Goal: Transaction & Acquisition: Purchase product/service

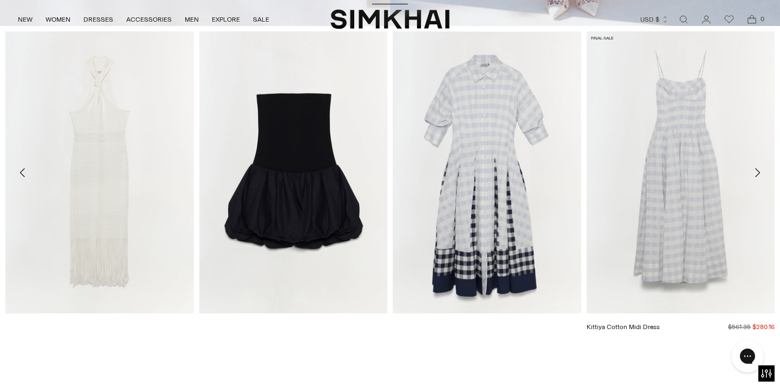
scroll to position [418, 0]
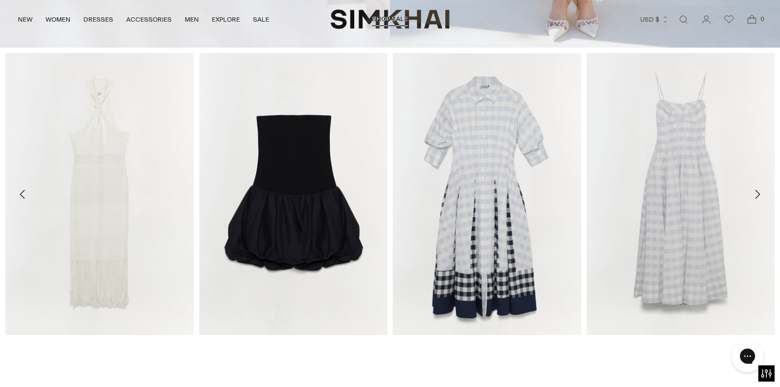
click at [759, 199] on icon "Move to next carousel slide" at bounding box center [757, 194] width 13 height 13
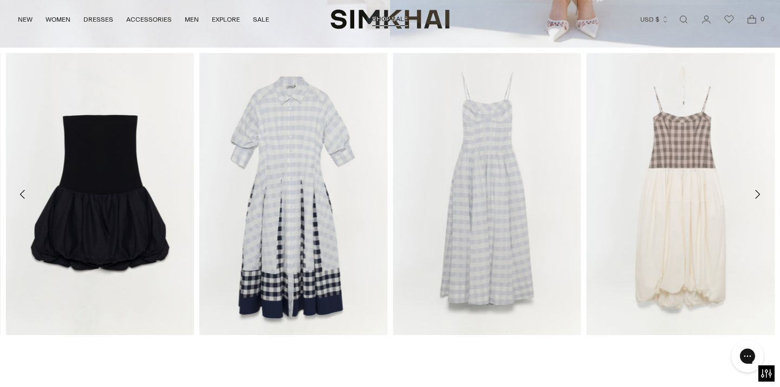
click at [758, 196] on icon "Move to next carousel slide" at bounding box center [757, 194] width 5 height 9
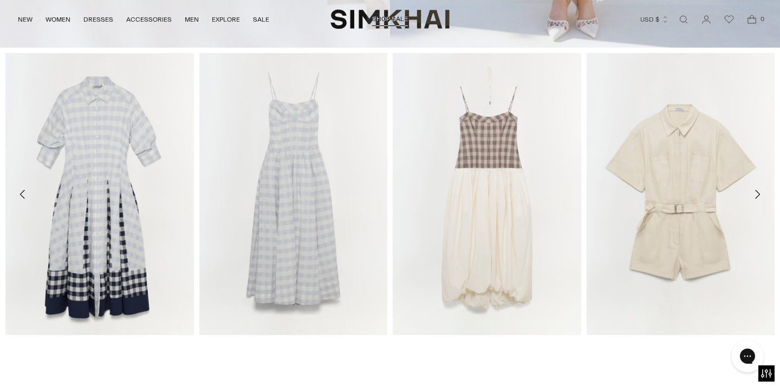
click at [758, 196] on icon "Move to next carousel slide" at bounding box center [757, 194] width 5 height 9
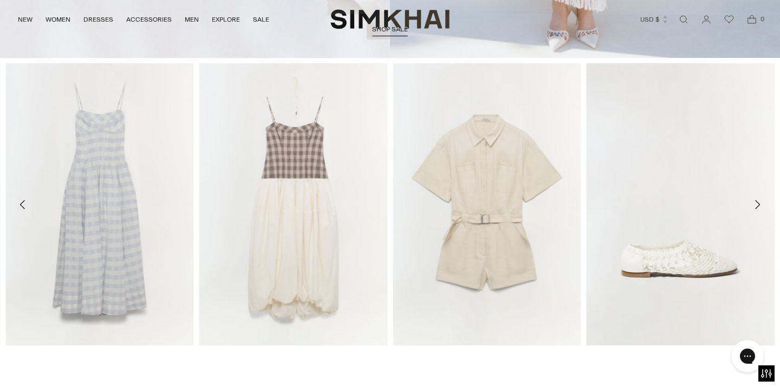
scroll to position [445, 0]
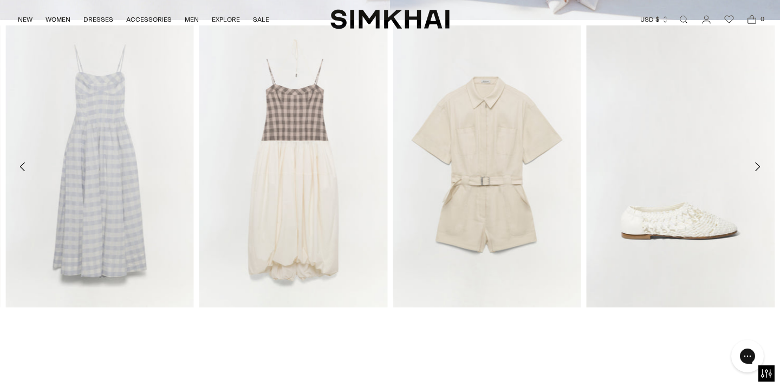
click at [759, 165] on icon "Move to next carousel slide" at bounding box center [757, 166] width 13 height 13
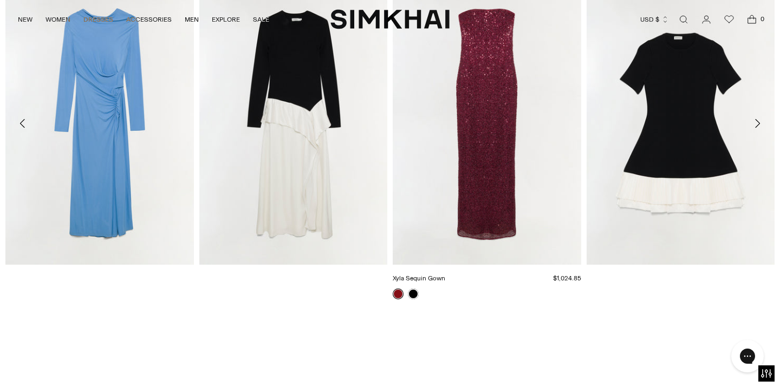
scroll to position [1300, 0]
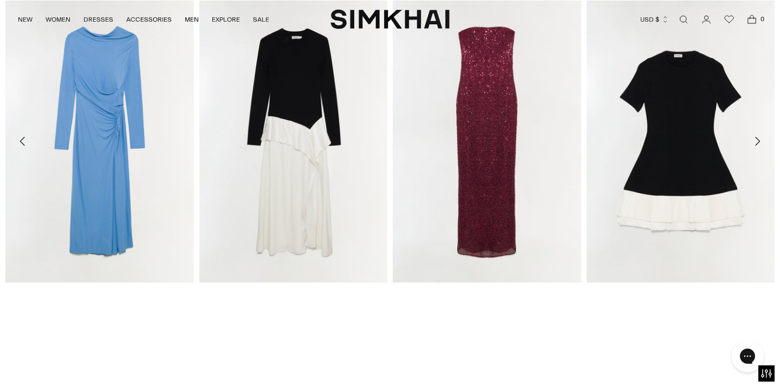
click at [758, 142] on icon "Move to next carousel slide" at bounding box center [757, 141] width 13 height 13
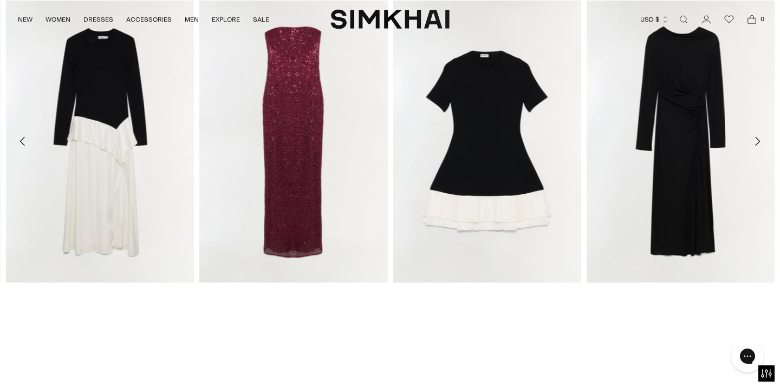
click at [754, 142] on icon "Move to next carousel slide" at bounding box center [757, 141] width 13 height 13
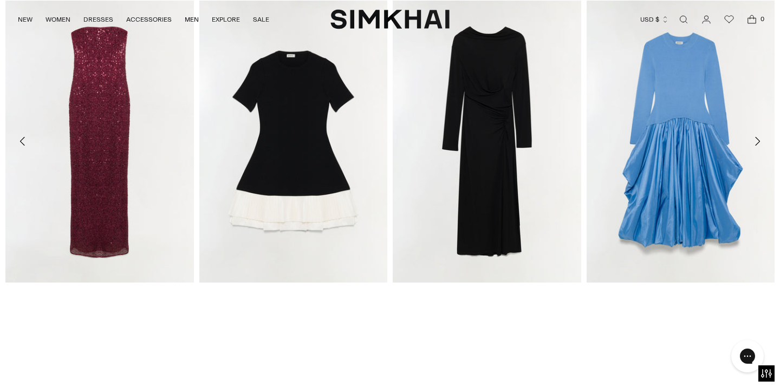
click at [754, 142] on icon "Move to next carousel slide" at bounding box center [757, 141] width 13 height 13
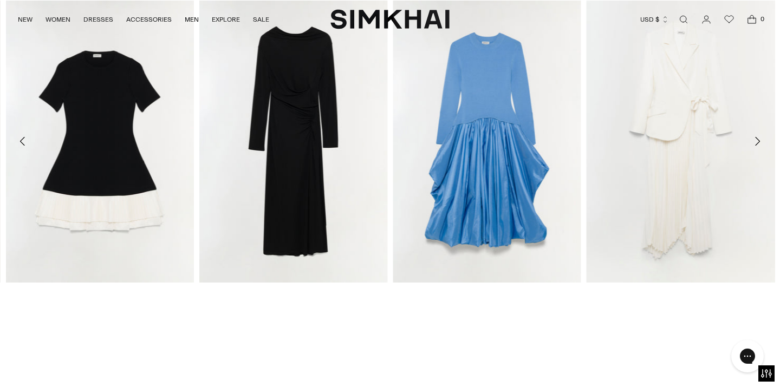
click at [759, 139] on icon "Move to next carousel slide" at bounding box center [757, 141] width 13 height 13
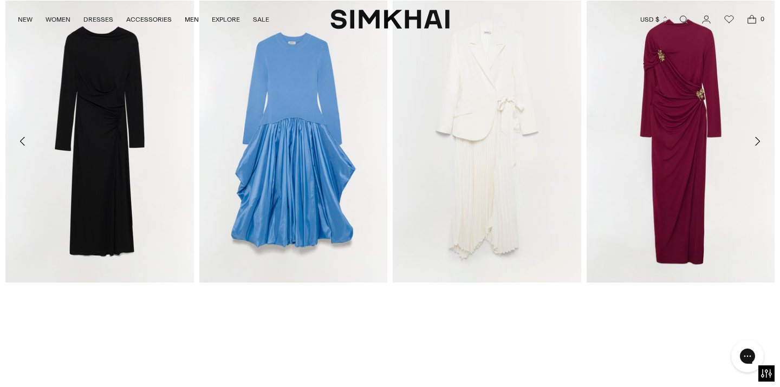
click at [759, 142] on icon "Move to next carousel slide" at bounding box center [757, 141] width 5 height 9
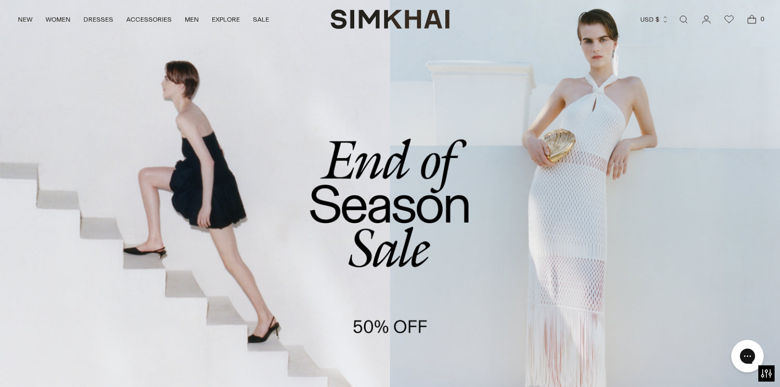
scroll to position [0, 0]
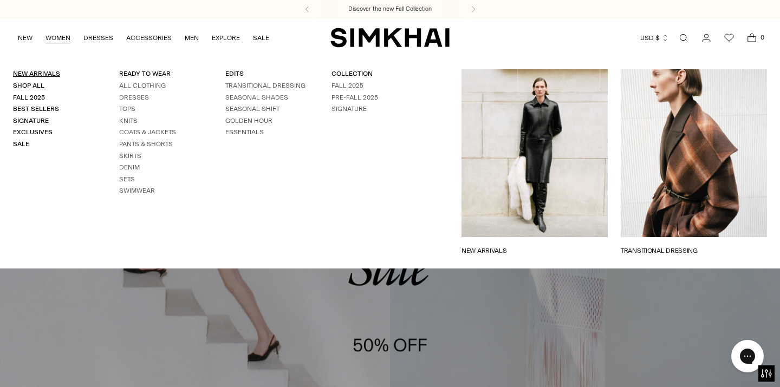
click at [48, 73] on link "New Arrivals" at bounding box center [36, 74] width 47 height 8
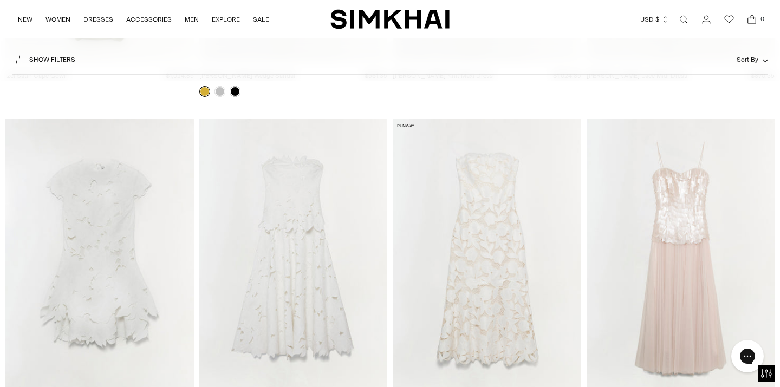
scroll to position [20368, 0]
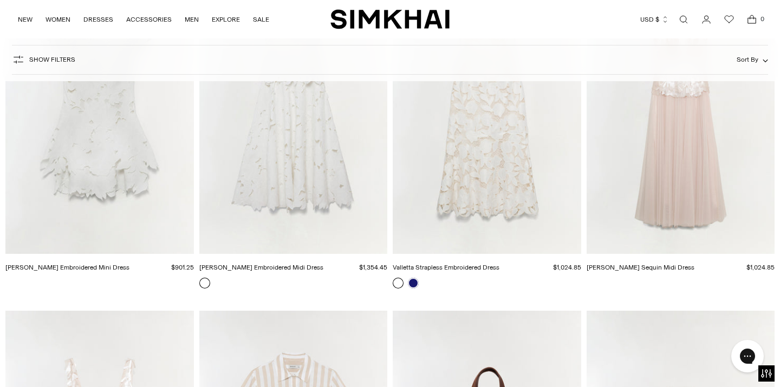
click at [463, 281] on div at bounding box center [487, 283] width 188 height 11
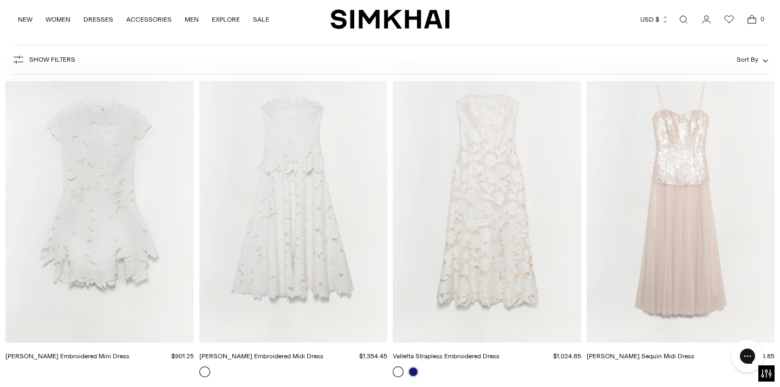
scroll to position [20387, 0]
